Goal: Transaction & Acquisition: Purchase product/service

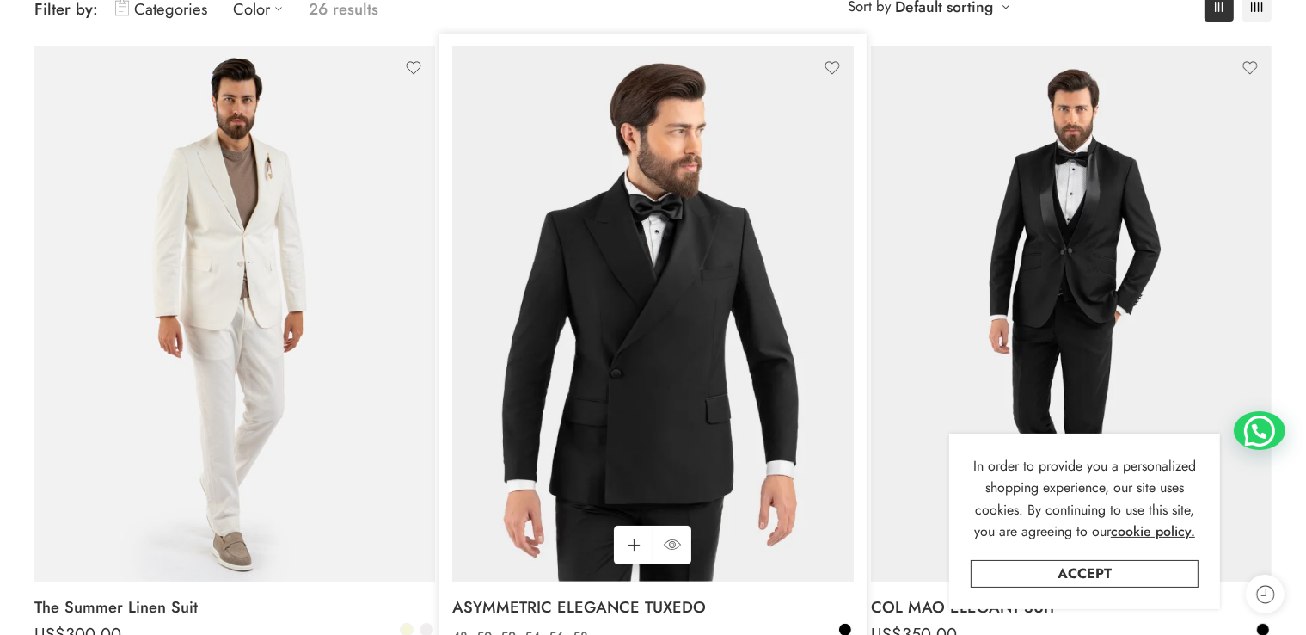
scroll to position [430, 0]
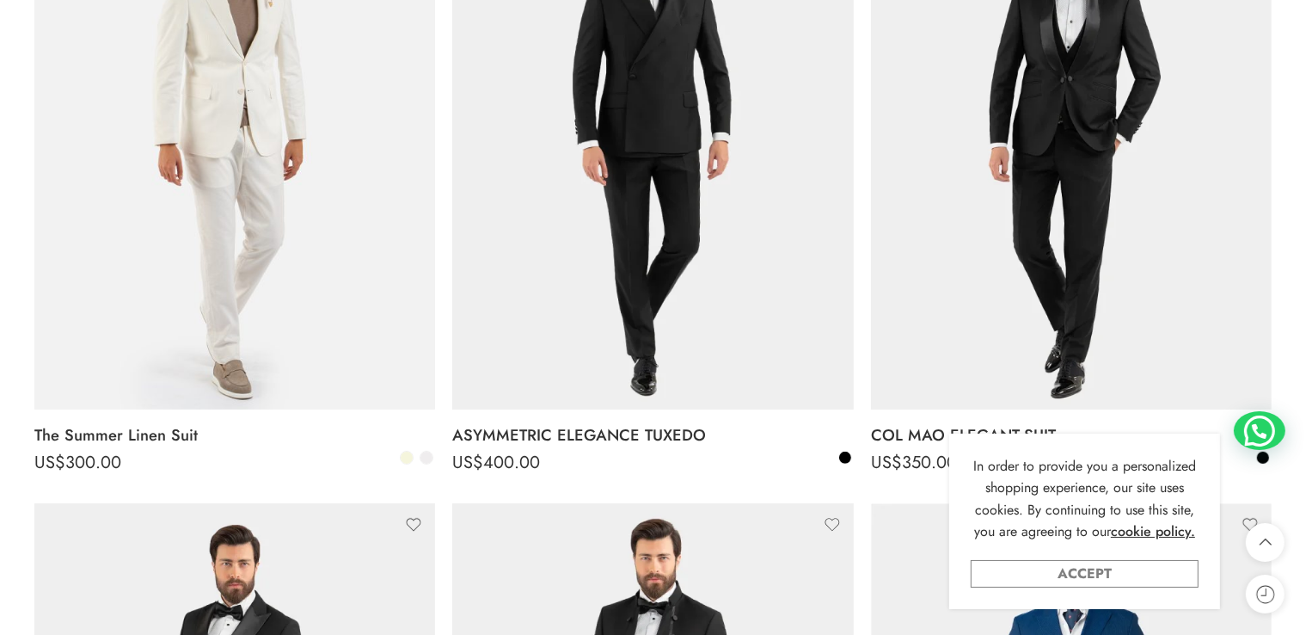
click at [1167, 575] on link "Accept" at bounding box center [1085, 574] width 228 height 28
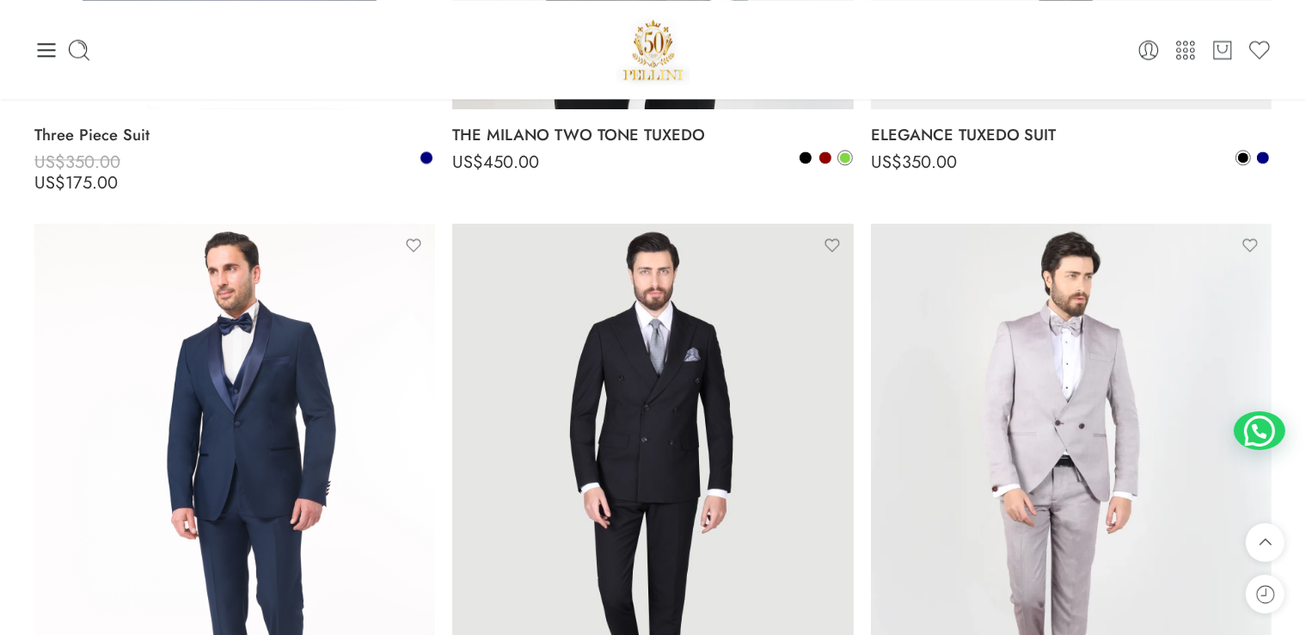
scroll to position [3525, 0]
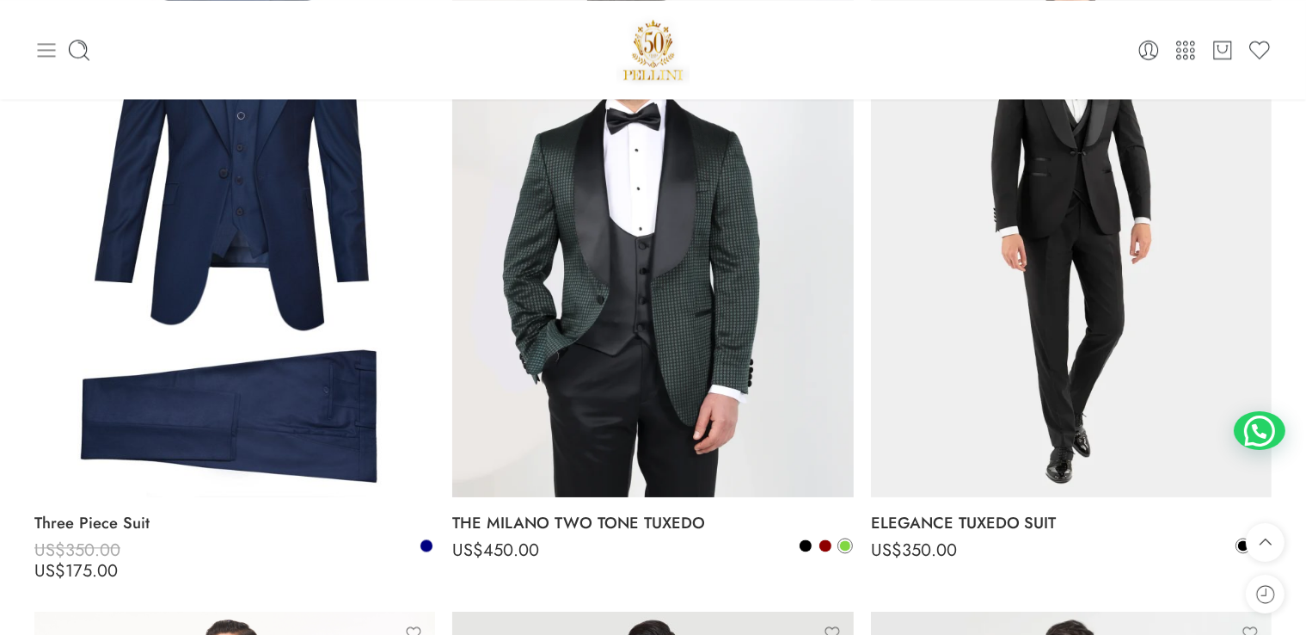
click at [49, 48] on icon at bounding box center [46, 50] width 24 height 24
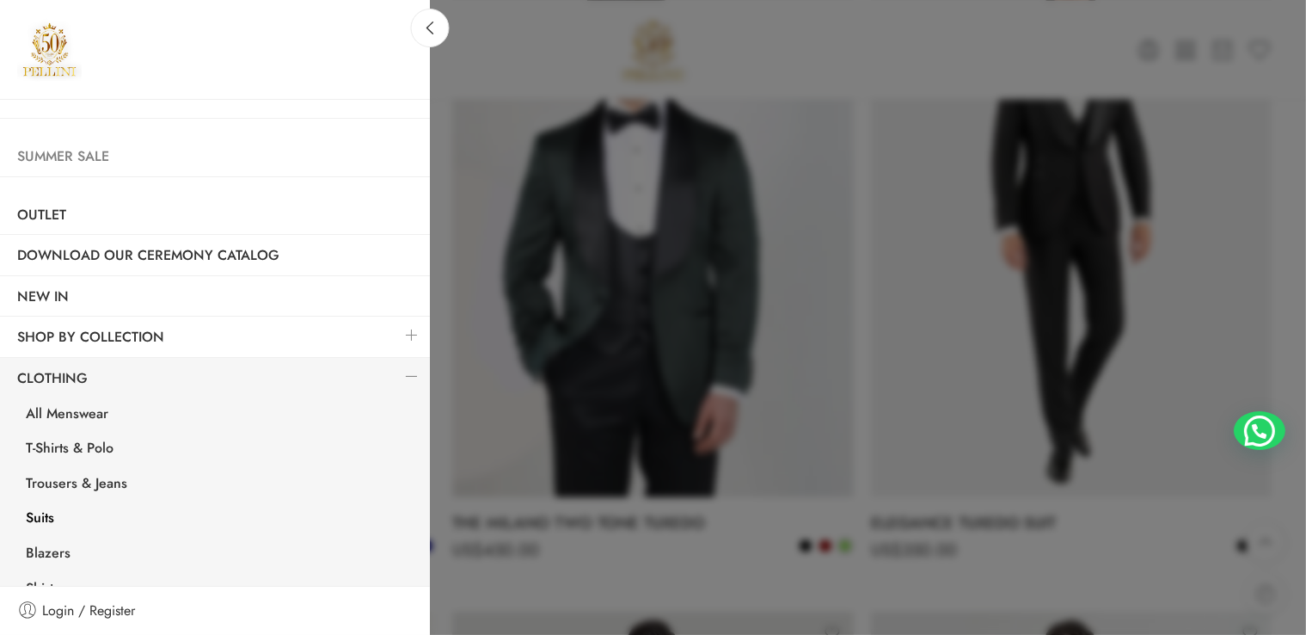
click at [75, 161] on link "Summer Sale" at bounding box center [215, 157] width 430 height 40
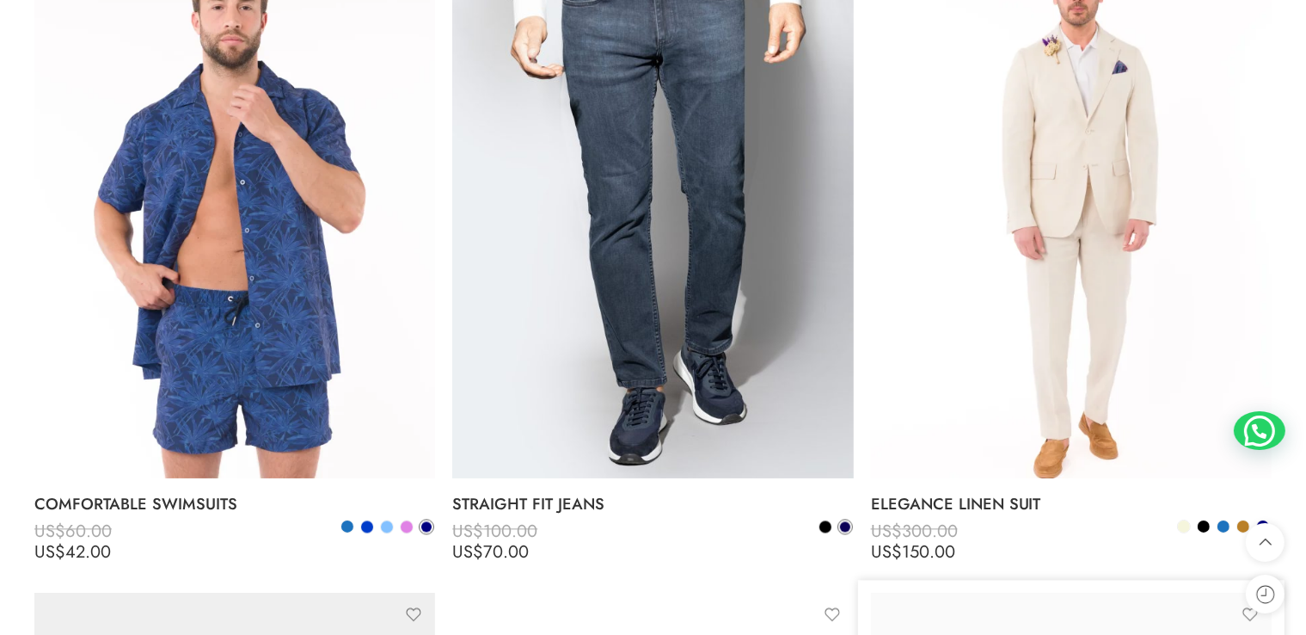
scroll to position [10318, 0]
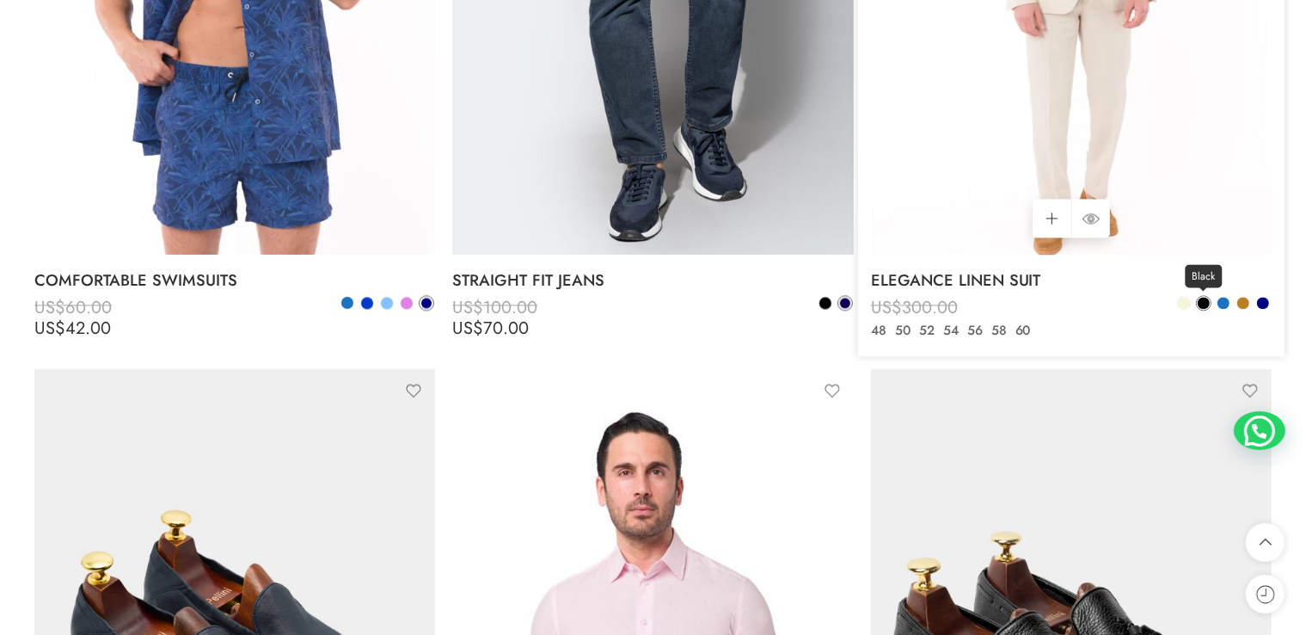
click at [1205, 301] on span at bounding box center [1204, 303] width 12 height 12
click at [1204, 300] on span at bounding box center [1204, 303] width 10 height 10
click at [1220, 303] on span at bounding box center [1224, 303] width 12 height 12
click at [1239, 303] on span at bounding box center [1243, 303] width 12 height 12
click at [1266, 303] on span at bounding box center [1263, 303] width 12 height 12
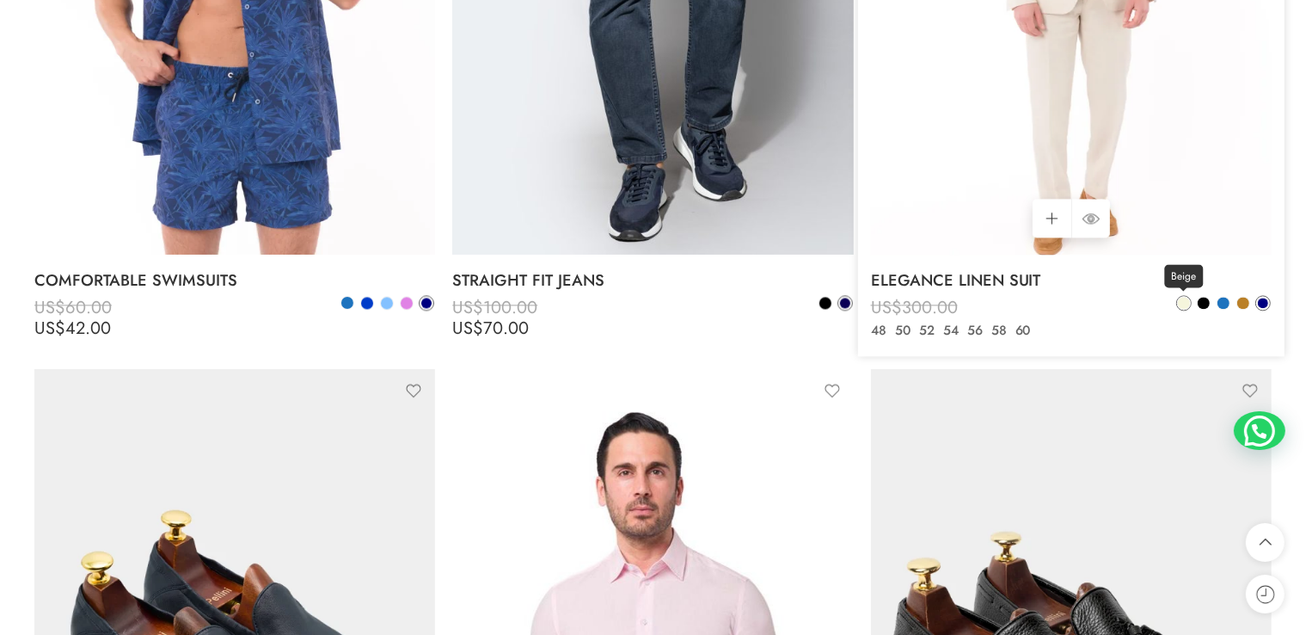
click at [1183, 307] on span at bounding box center [1184, 303] width 12 height 12
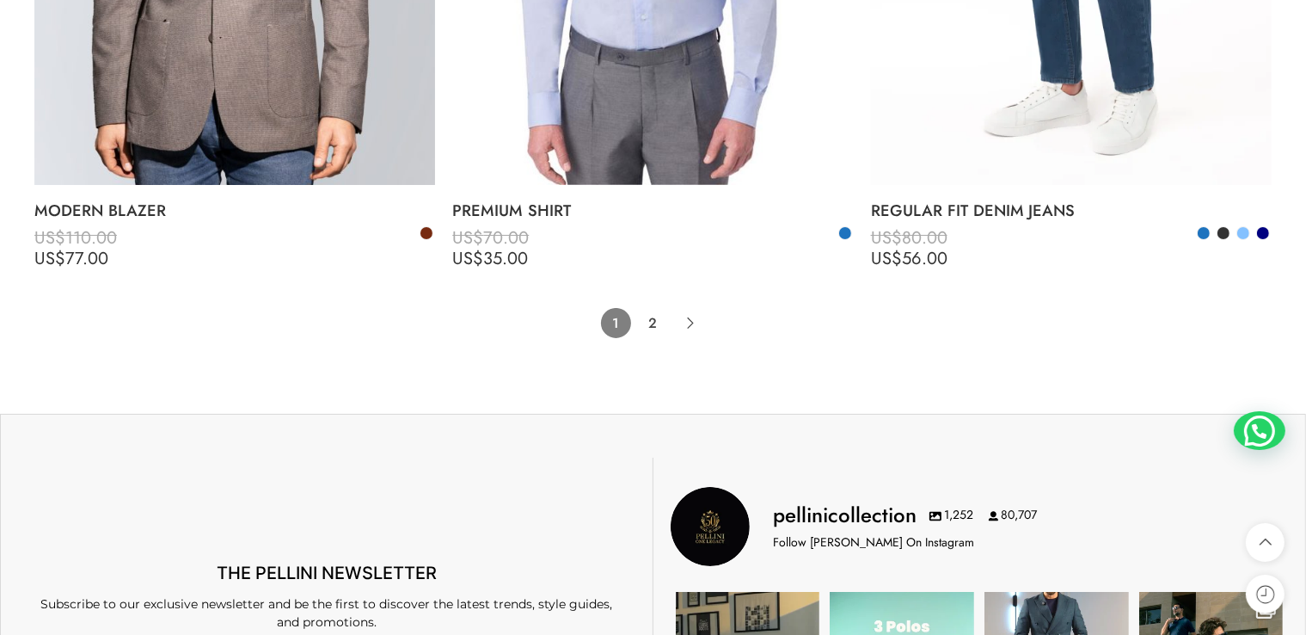
scroll to position [13241, 0]
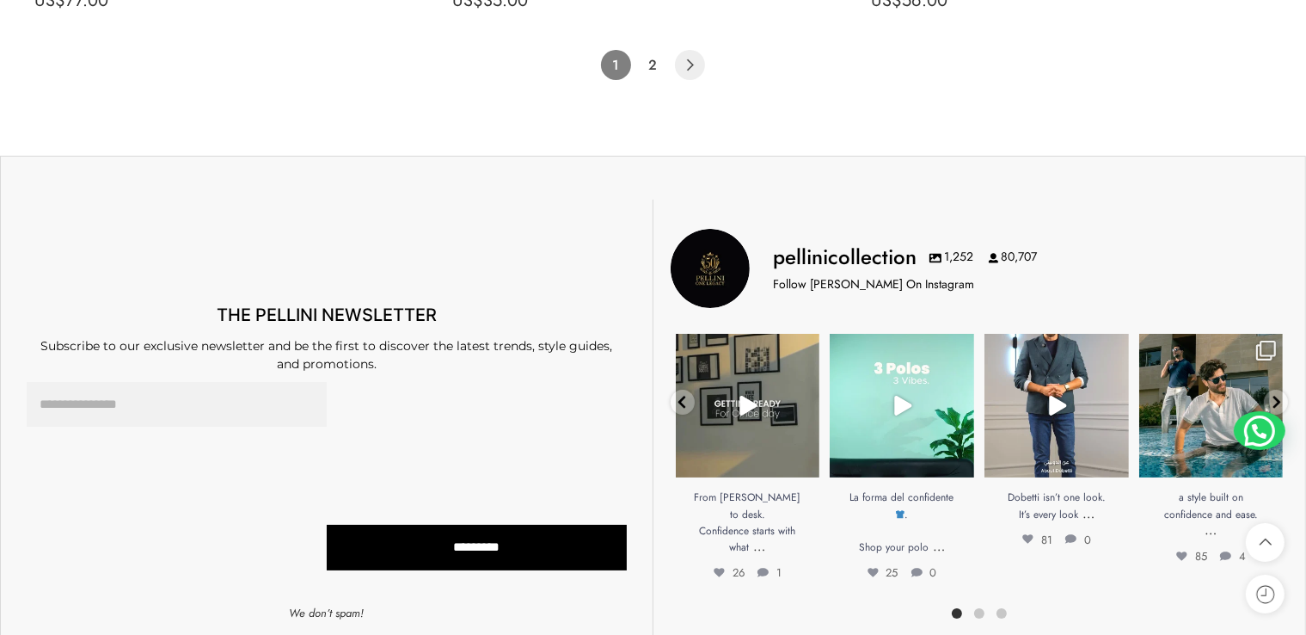
click at [684, 63] on icon "Product Pagination" at bounding box center [690, 65] width 30 height 30
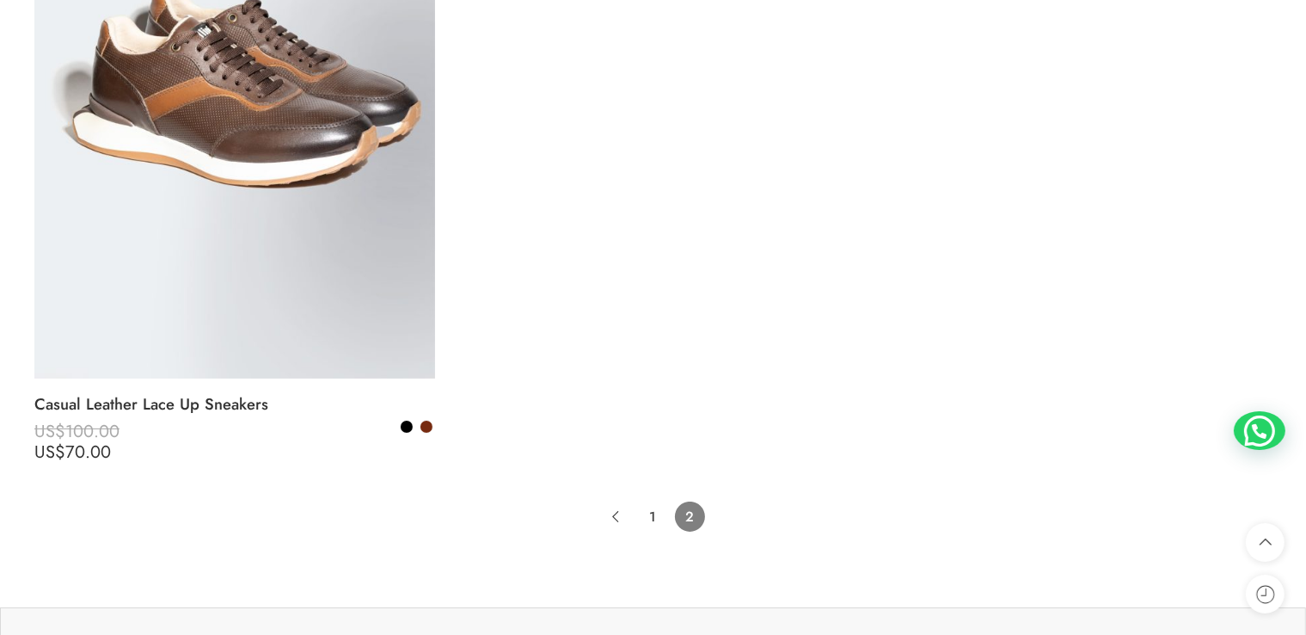
scroll to position [10280, 0]
